Goal: Transaction & Acquisition: Obtain resource

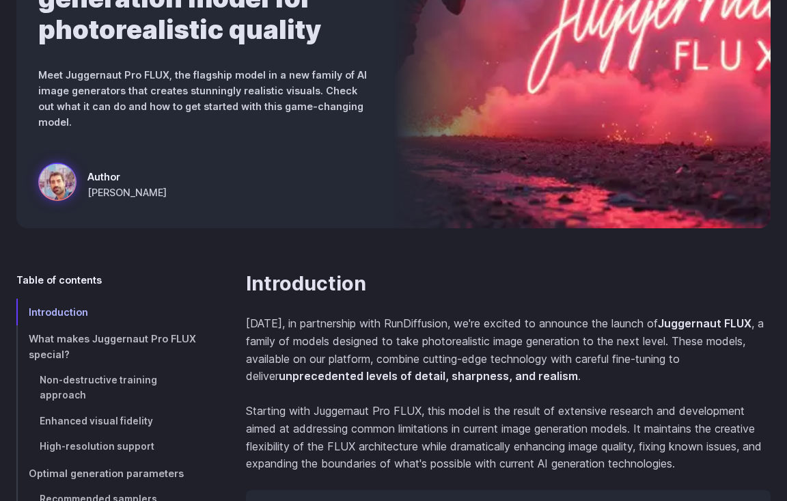
scroll to position [547, 0]
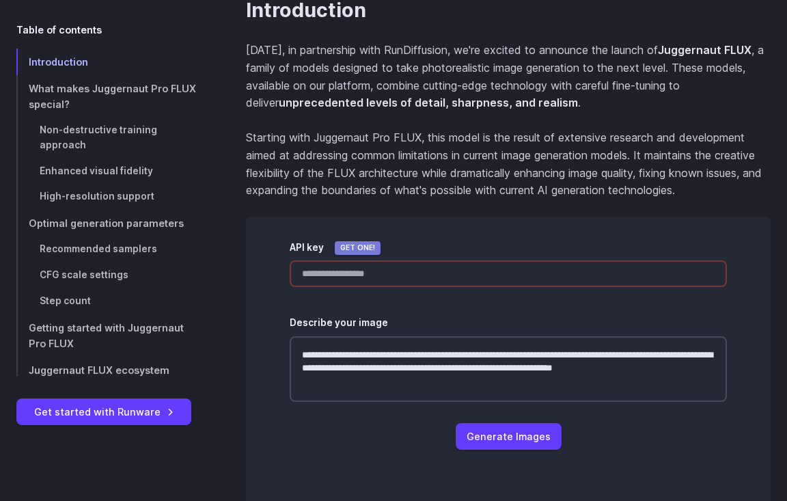
click at [357, 241] on link "Get one!" at bounding box center [358, 248] width 46 height 14
click at [106, 203] on link "High-resolution support" at bounding box center [109, 197] width 186 height 26
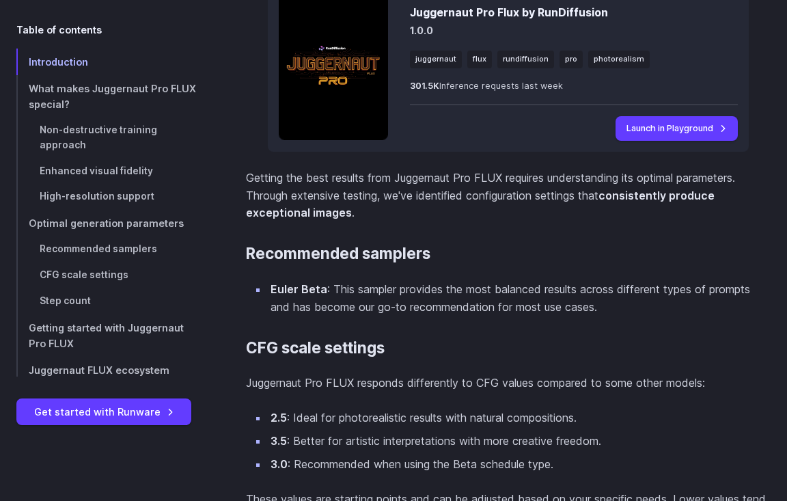
scroll to position [3352, 0]
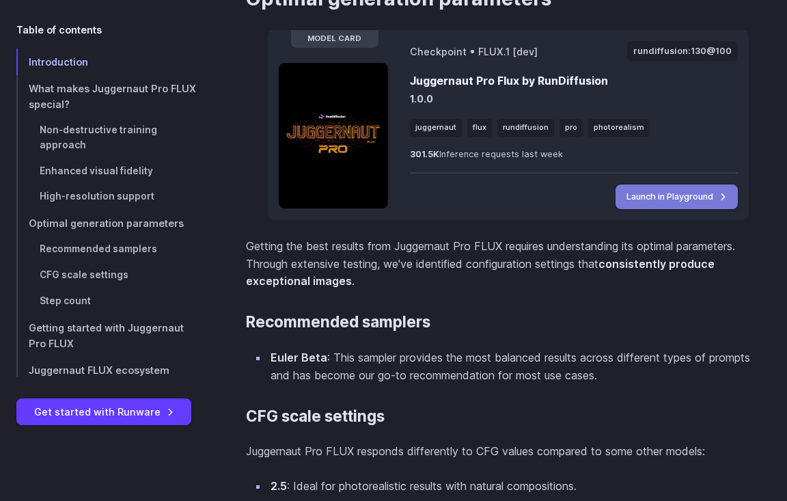
click at [660, 209] on link "Launch in Playground" at bounding box center [677, 196] width 122 height 25
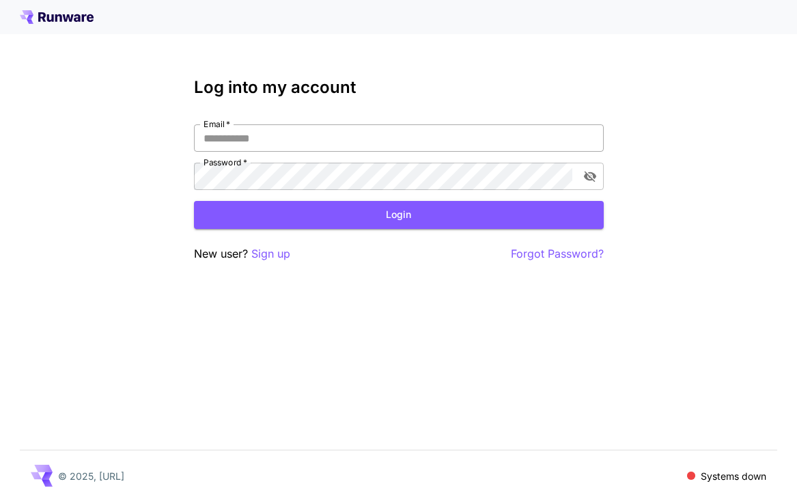
click at [268, 137] on input "Email   *" at bounding box center [399, 137] width 410 height 27
